Goal: Task Accomplishment & Management: Use online tool/utility

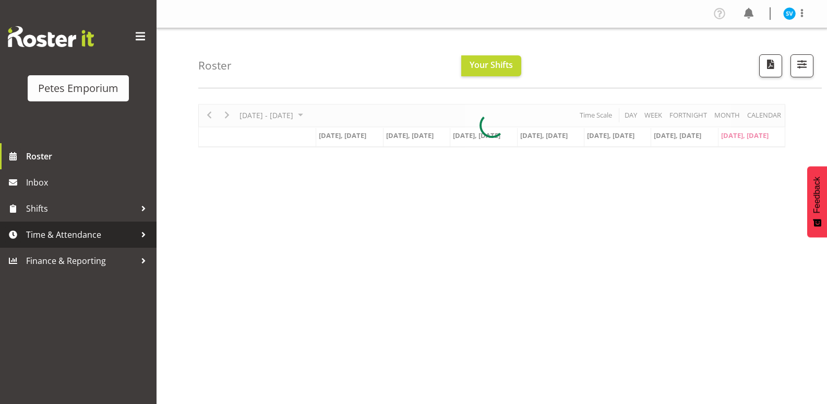
click at [111, 236] on span "Time & Attendance" at bounding box center [81, 235] width 110 height 16
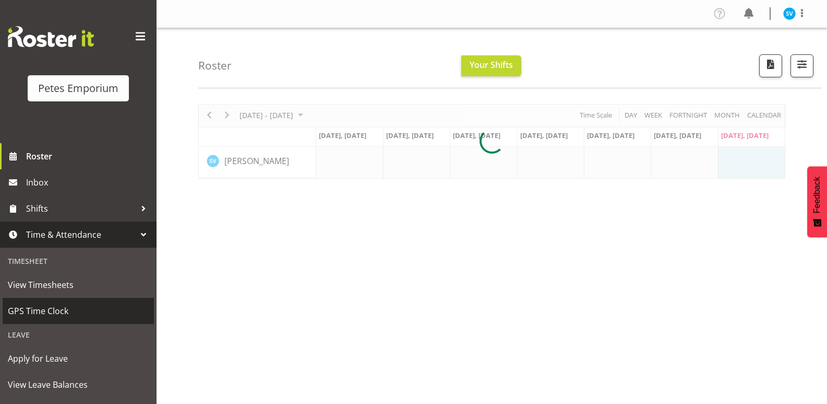
click at [67, 310] on span "GPS Time Clock" at bounding box center [78, 311] width 141 height 16
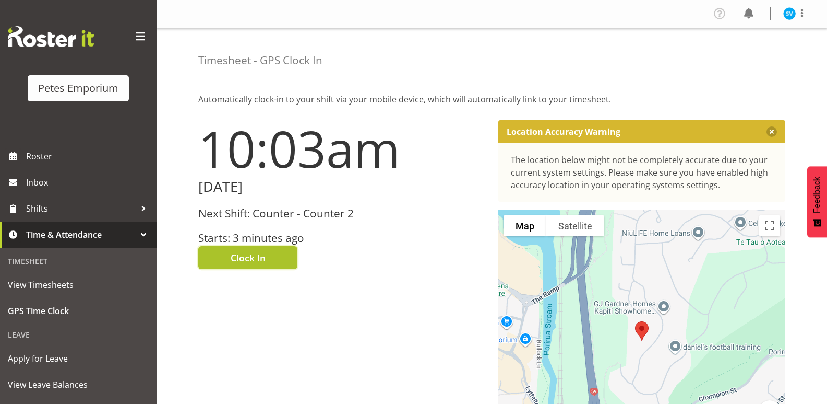
click at [268, 254] on button "Clock In" at bounding box center [247, 257] width 99 height 23
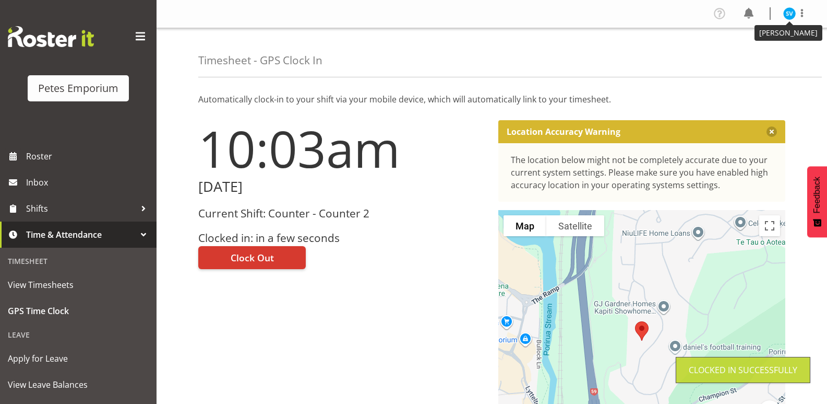
drag, startPoint x: 789, startPoint y: 16, endPoint x: 780, endPoint y: 49, distance: 34.2
click at [789, 16] on img at bounding box center [790, 13] width 13 height 13
click at [765, 56] on link "Log Out" at bounding box center [758, 54] width 100 height 19
